Goal: Task Accomplishment & Management: Complete application form

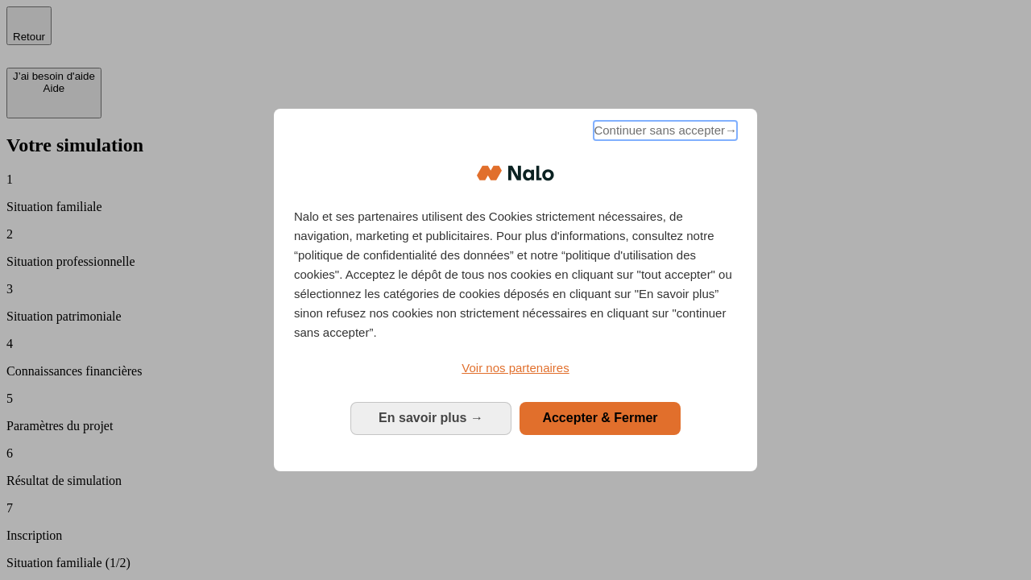
click at [664, 133] on span "Continuer sans accepter →" at bounding box center [665, 130] width 143 height 19
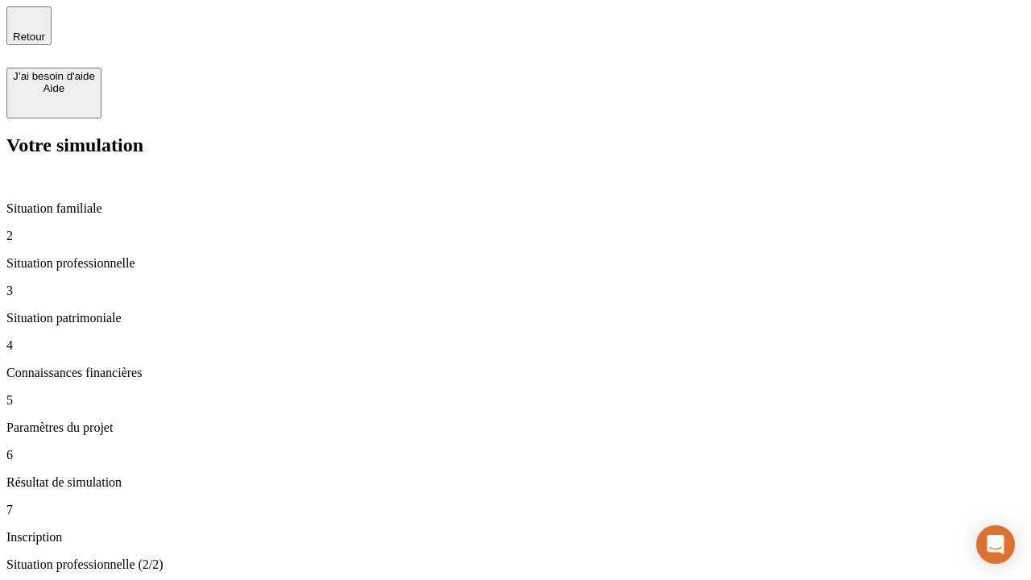
type input "30 000"
type input "1 000"
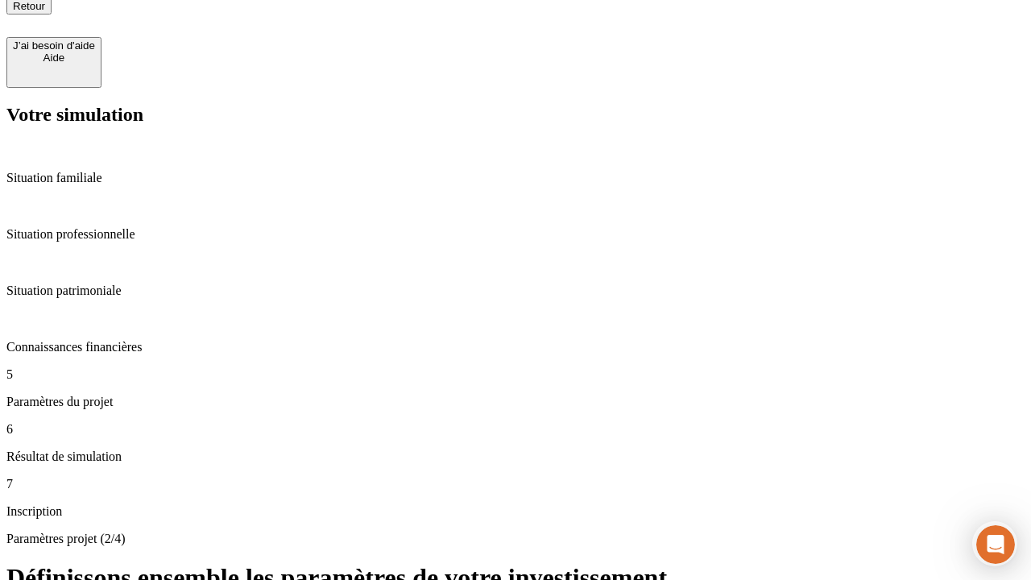
scroll to position [16, 0]
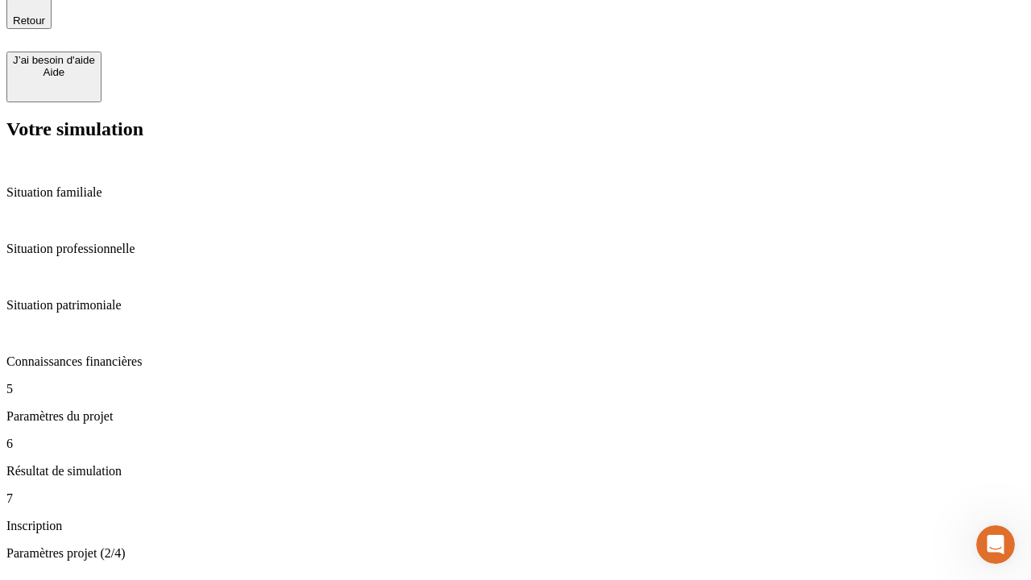
type input "65"
type input "5 000"
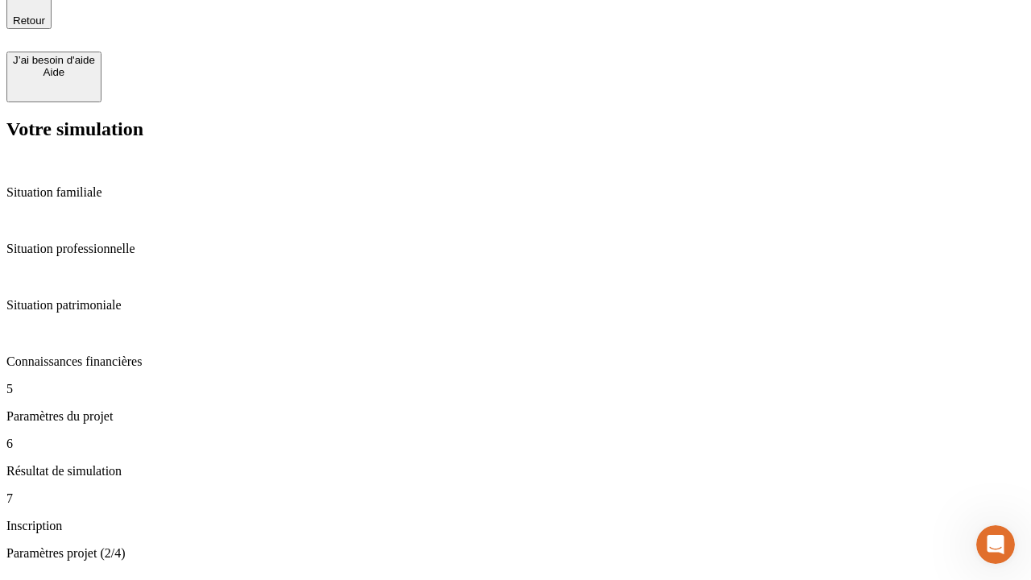
type input "640"
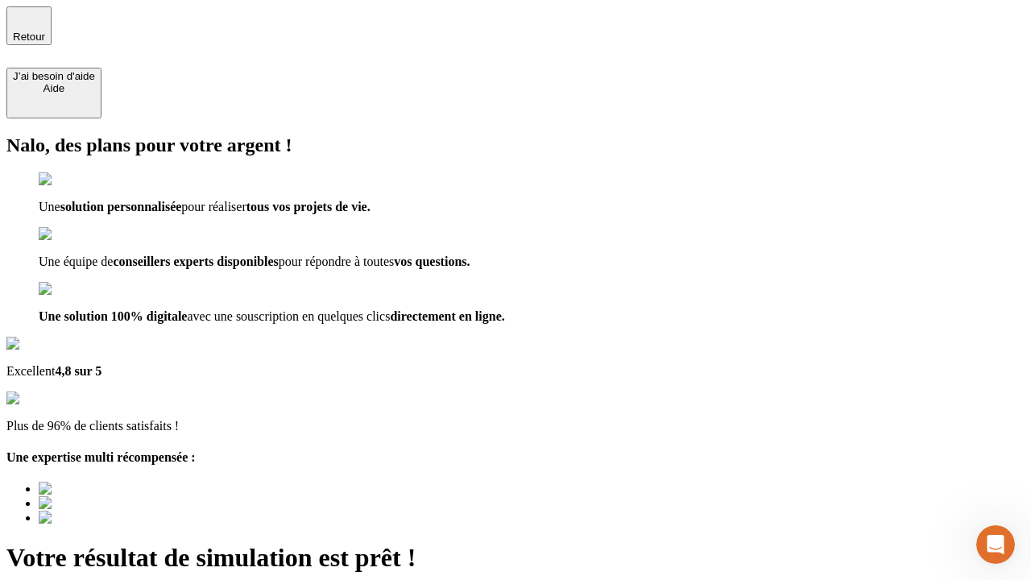
type input "[EMAIL_ADDRESS][DOMAIN_NAME]"
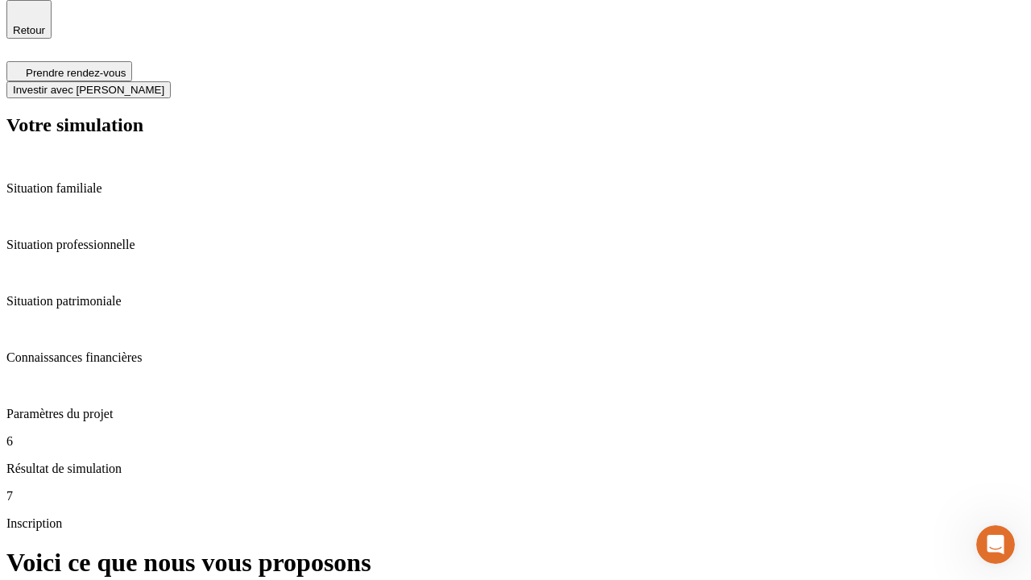
click at [164, 84] on span "Investir avec [PERSON_NAME]" at bounding box center [88, 90] width 151 height 12
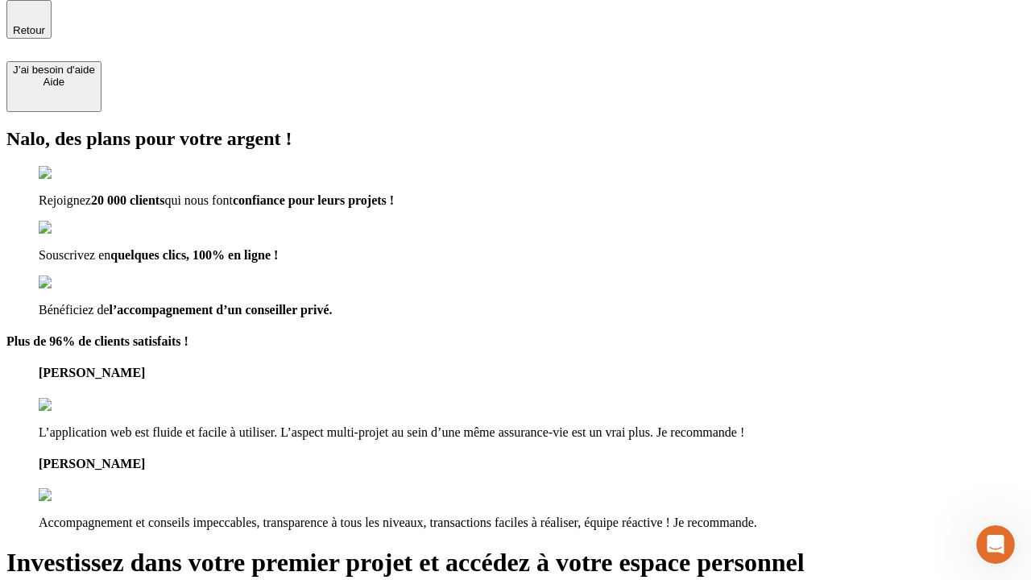
scroll to position [5, 0]
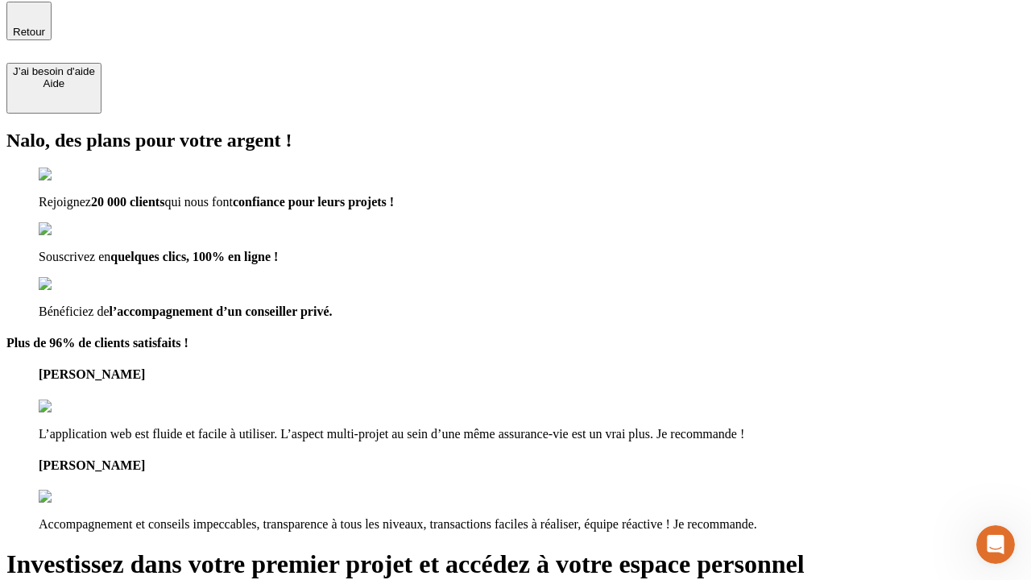
type input "abc"
